Goal: Information Seeking & Learning: Stay updated

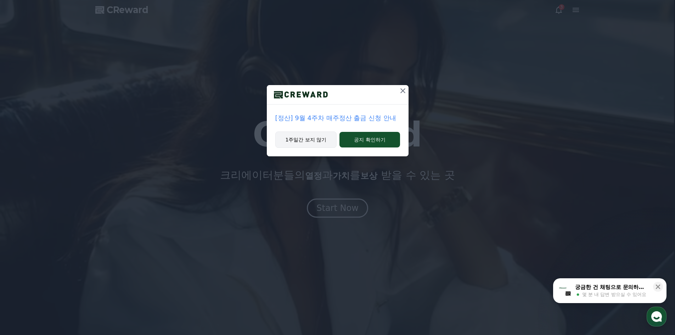
click at [317, 143] on button "1주일간 보지 않기" at bounding box center [306, 139] width 62 height 16
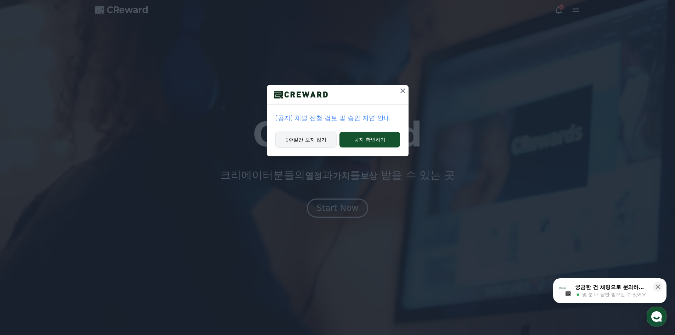
click at [325, 139] on button "1주일간 보지 않기" at bounding box center [306, 139] width 62 height 16
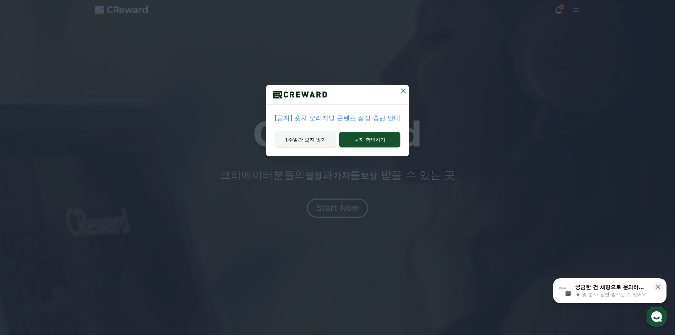
click at [323, 143] on button "1주일간 보지 않기" at bounding box center [306, 139] width 62 height 16
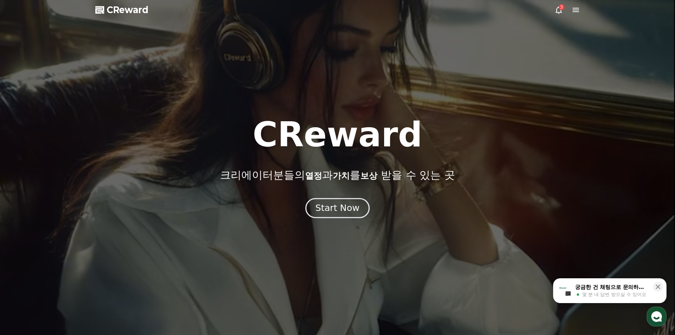
click at [341, 205] on div "Start Now" at bounding box center [337, 208] width 44 height 12
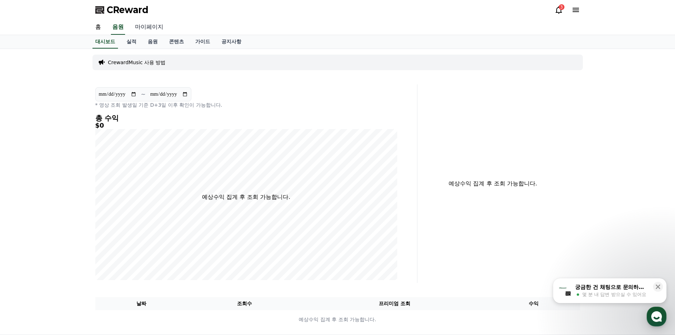
click at [146, 30] on link "마이페이지" at bounding box center [149, 27] width 40 height 15
select select "**********"
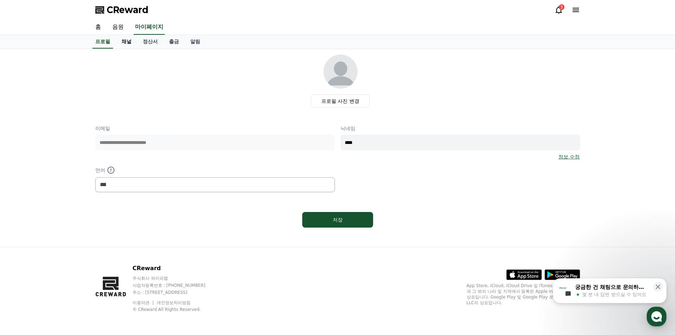
click at [128, 41] on link "채널" at bounding box center [126, 41] width 21 height 13
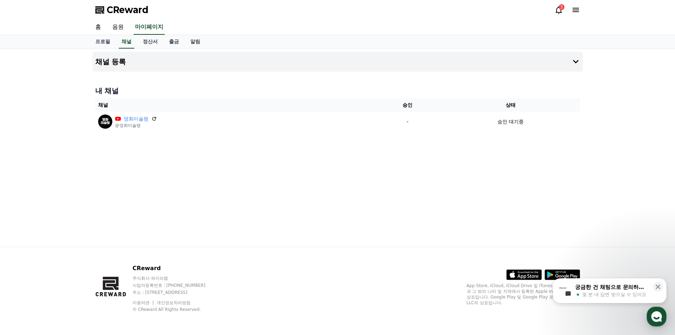
click at [562, 13] on icon at bounding box center [559, 10] width 9 height 9
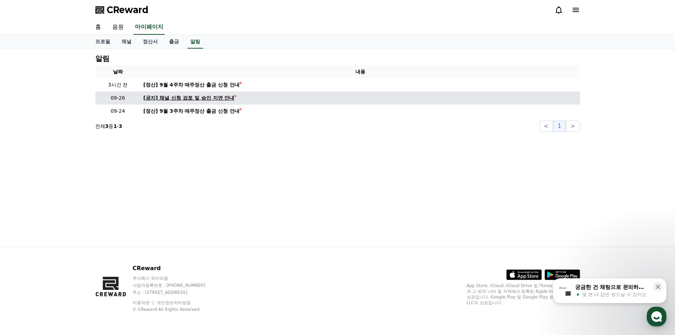
click at [218, 98] on div "[공지] 채널 신청 검토 및 승인 지연 안내" at bounding box center [189, 97] width 91 height 7
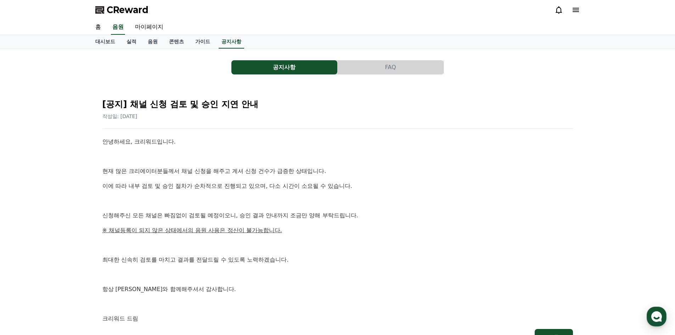
click at [374, 72] on button "FAQ" at bounding box center [391, 67] width 106 height 14
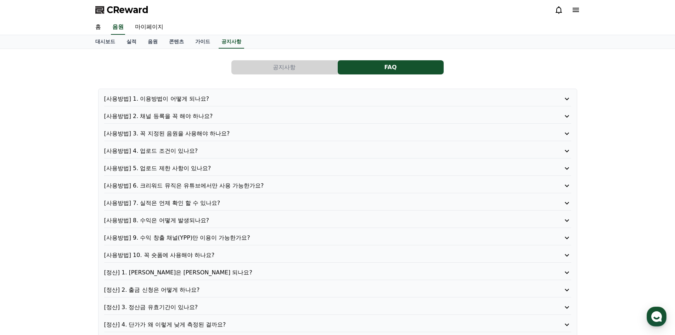
click at [303, 69] on button "공지사항" at bounding box center [284, 67] width 106 height 14
